Goal: Find specific page/section: Find specific page/section

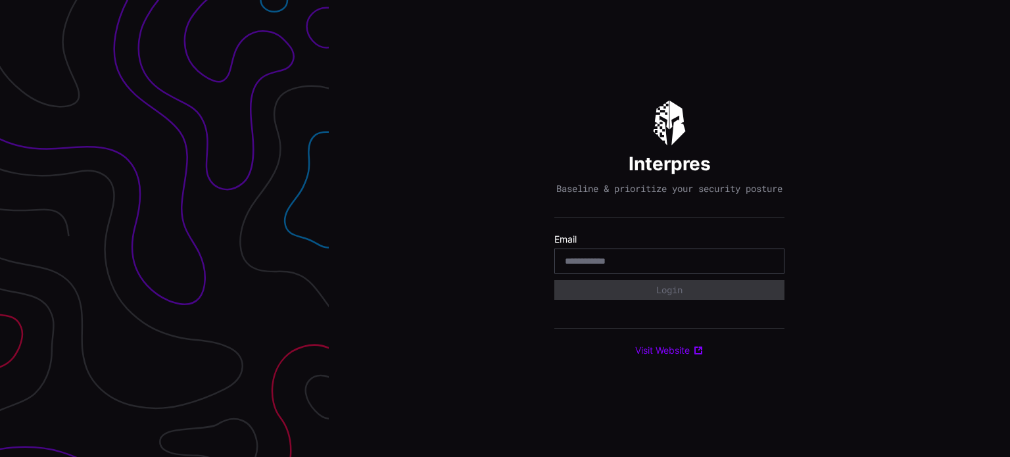
click at [639, 267] on input "email" at bounding box center [669, 261] width 209 height 12
type input "**********"
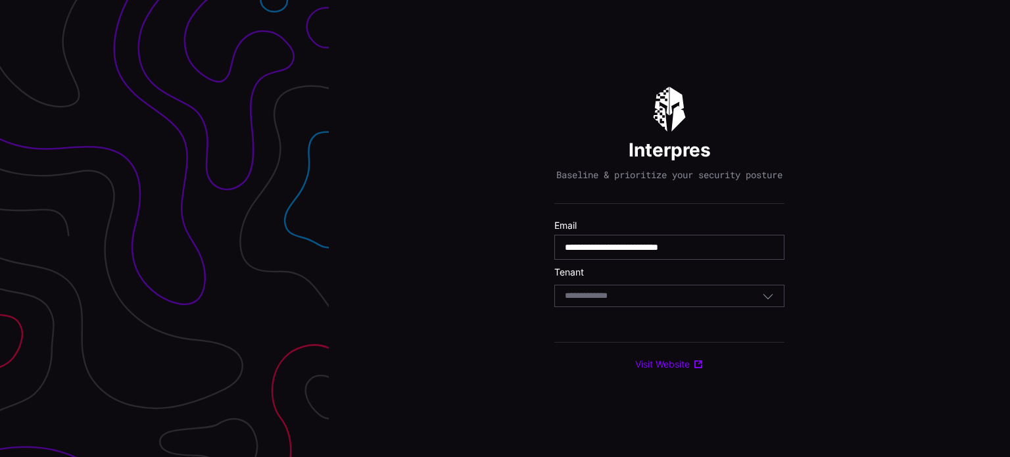
click at [672, 292] on div "Select Tenant" at bounding box center [669, 296] width 230 height 22
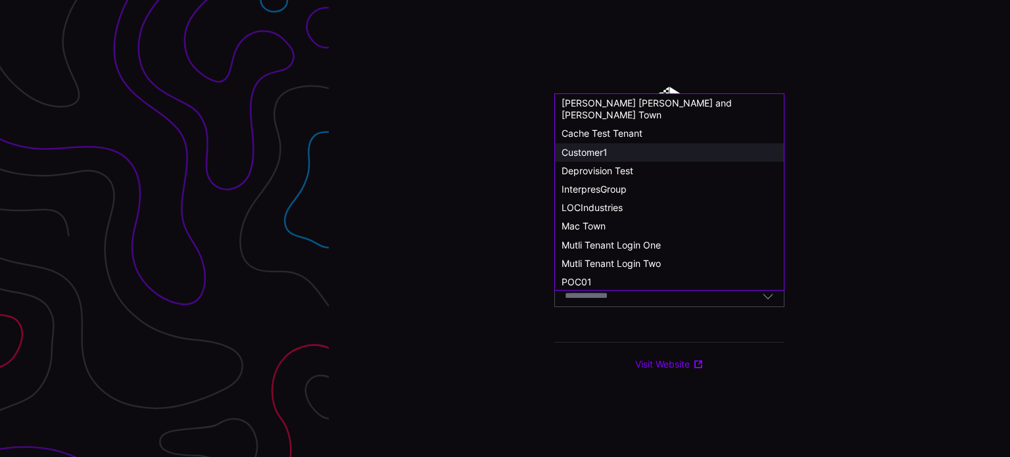
click at [594, 147] on span "Customer1" at bounding box center [585, 152] width 46 height 11
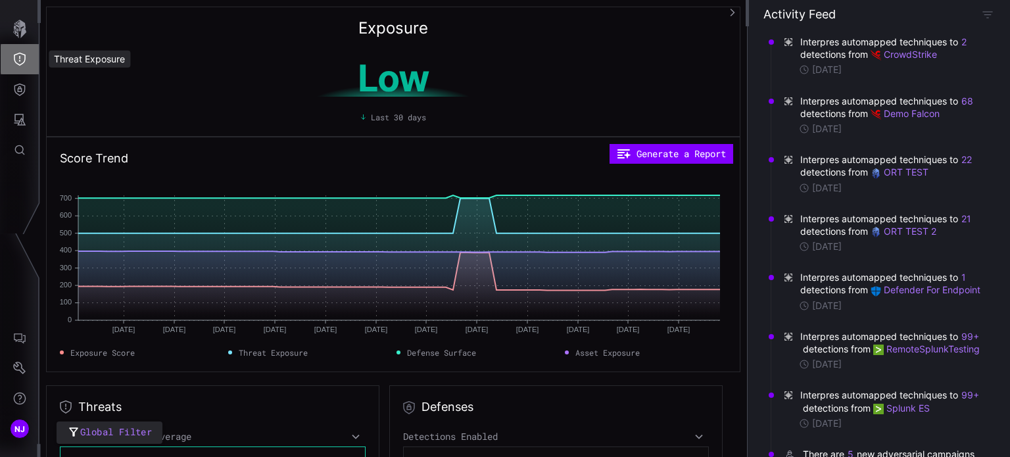
click at [25, 62] on icon "Threat Exposure" at bounding box center [19, 59] width 13 height 13
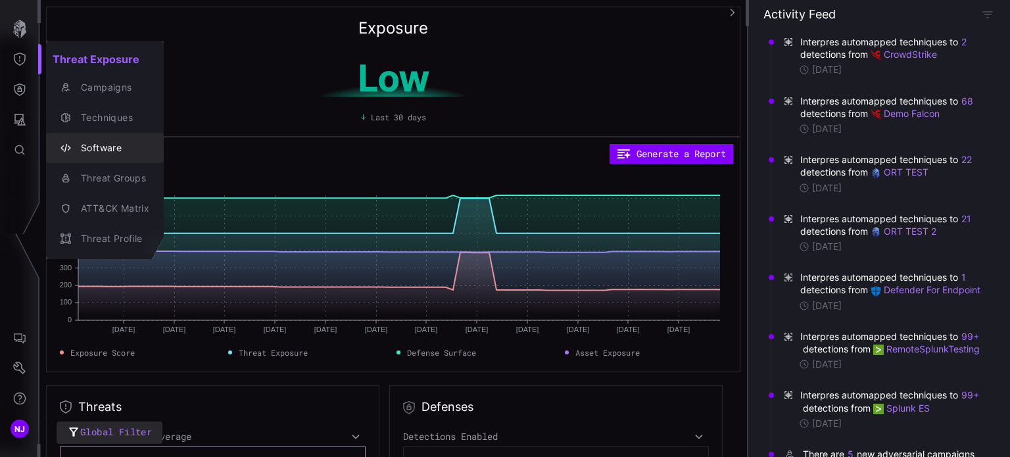
click at [99, 149] on div "Software" at bounding box center [111, 148] width 75 height 16
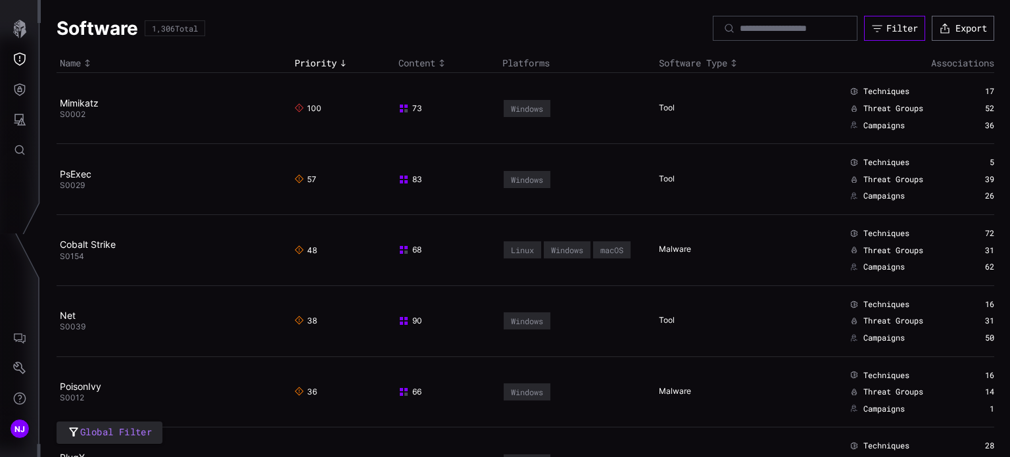
click at [872, 26] on button "Filter" at bounding box center [894, 28] width 61 height 25
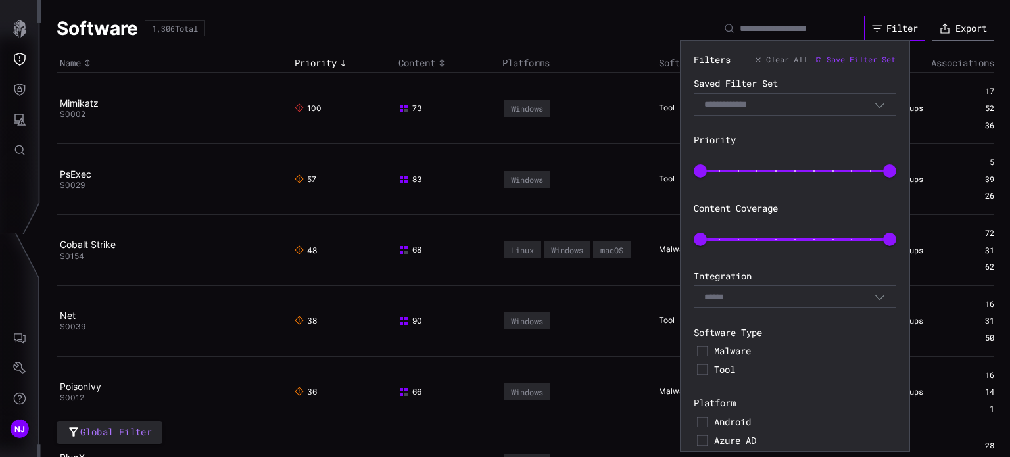
click at [872, 26] on button "Filter" at bounding box center [894, 28] width 61 height 25
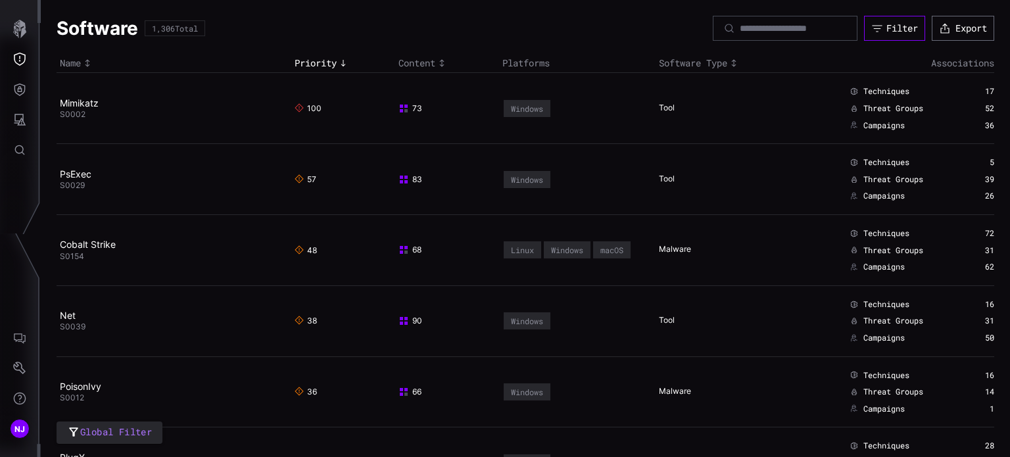
click at [891, 27] on div "Filter" at bounding box center [903, 28] width 32 height 12
click at [887, 30] on div "Filter" at bounding box center [902, 28] width 31 height 12
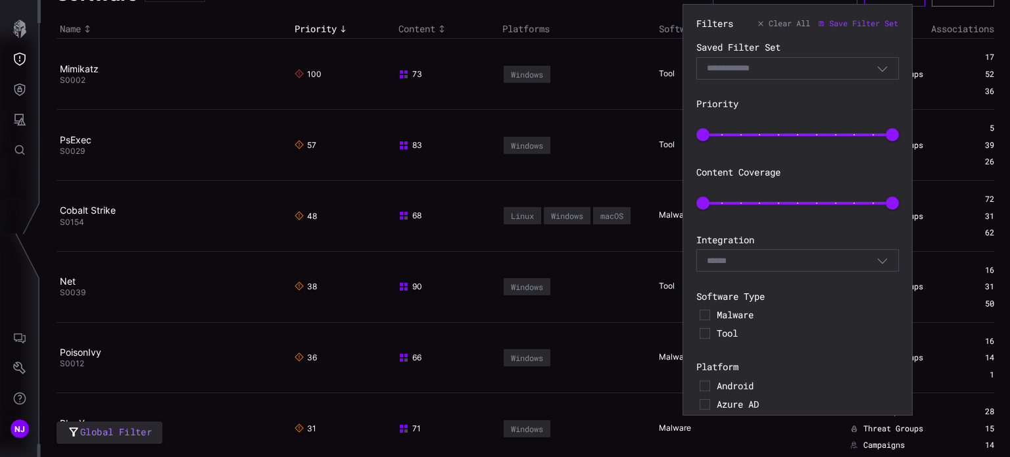
scroll to position [39, 0]
